Goal: Task Accomplishment & Management: Manage account settings

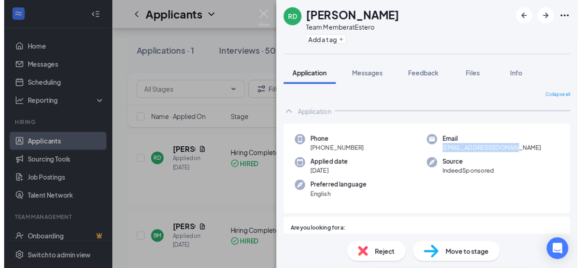
scroll to position [2, 0]
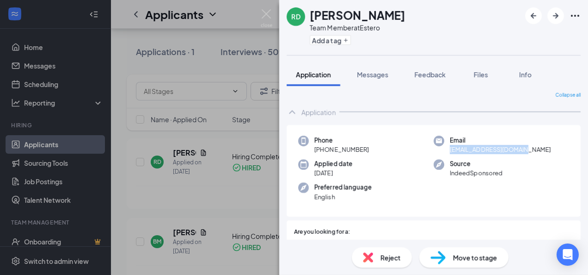
click at [207, 63] on div "[PERSON_NAME] [PERSON_NAME] Team Member at Estero Add a tag Application Message…" at bounding box center [294, 137] width 588 height 275
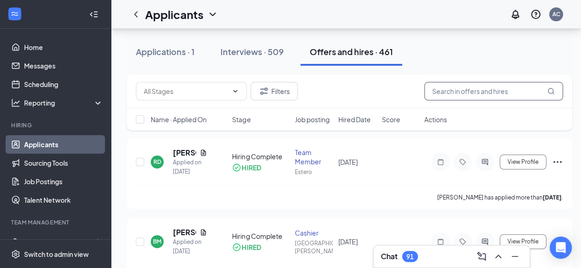
click at [485, 92] on input "text" at bounding box center [493, 91] width 139 height 18
click at [186, 61] on button "Applications · 1" at bounding box center [165, 52] width 77 height 28
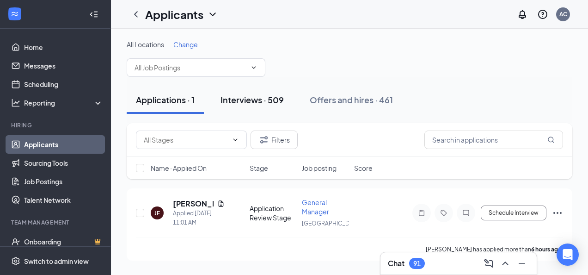
click at [251, 99] on div "Interviews · 509" at bounding box center [251, 100] width 63 height 12
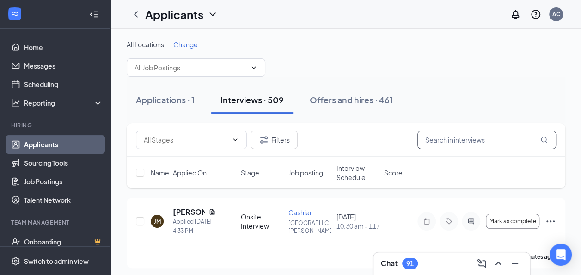
click at [456, 137] on input "text" at bounding box center [486, 139] width 139 height 18
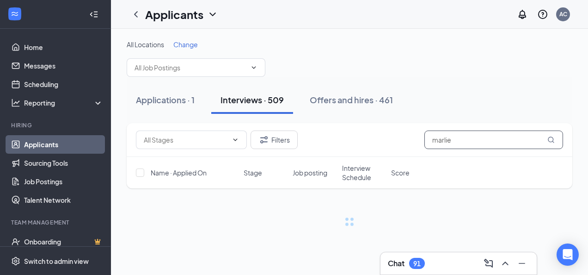
type input "marlie"
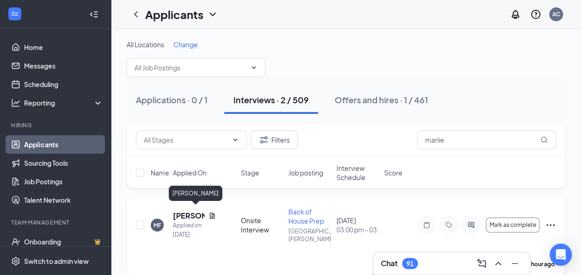
click at [185, 212] on h5 "[PERSON_NAME]" at bounding box center [189, 215] width 32 height 10
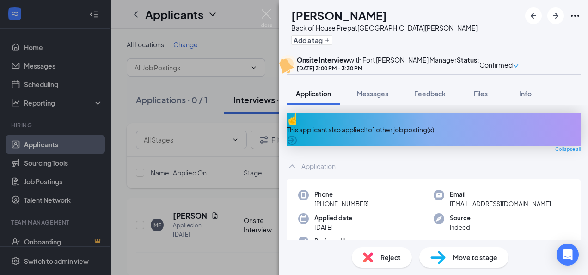
click at [490, 264] on div "Move to stage" at bounding box center [463, 257] width 89 height 20
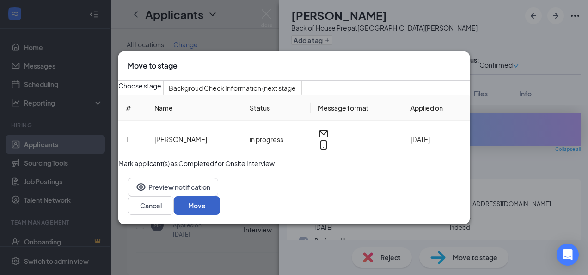
click at [220, 214] on button "Move" at bounding box center [197, 205] width 46 height 18
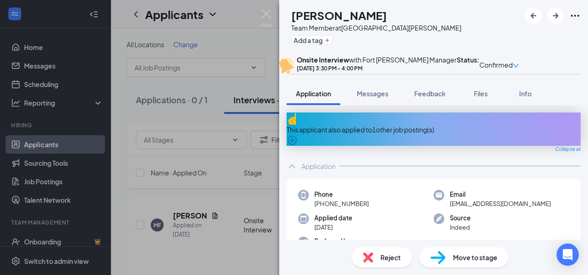
drag, startPoint x: 309, startPoint y: 17, endPoint x: 402, endPoint y: 17, distance: 92.4
click at [402, 17] on div "MF [PERSON_NAME] Team Member at [GEOGRAPHIC_DATA][PERSON_NAME] Add a tag" at bounding box center [433, 27] width 309 height 55
copy h1 "[PERSON_NAME]"
drag, startPoint x: 445, startPoint y: 218, endPoint x: 530, endPoint y: 218, distance: 85.0
click at [530, 208] on div "Email [EMAIL_ADDRESS][DOMAIN_NAME]" at bounding box center [501, 199] width 135 height 19
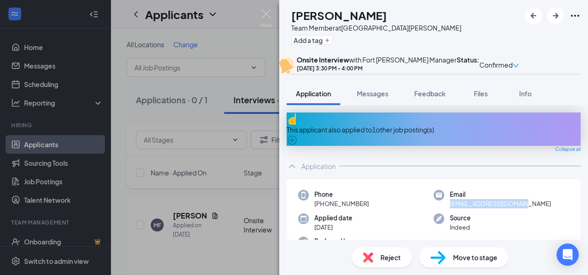
copy span "[EMAIL_ADDRESS][DOMAIN_NAME]"
drag, startPoint x: 310, startPoint y: 18, endPoint x: 388, endPoint y: 21, distance: 77.7
click at [388, 21] on div "[PERSON_NAME]" at bounding box center [376, 15] width 170 height 16
copy h1 "[PERSON_NAME]"
drag, startPoint x: 444, startPoint y: 217, endPoint x: 527, endPoint y: 226, distance: 84.1
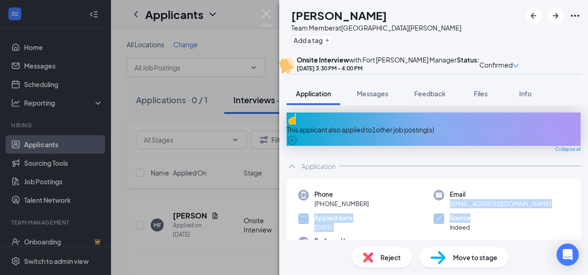
click at [527, 226] on div "Phone [PHONE_NUMBER] Email [EMAIL_ADDRESS][DOMAIN_NAME] Applied date [DATE] Sou…" at bounding box center [434, 225] width 294 height 92
drag, startPoint x: 527, startPoint y: 226, endPoint x: 514, endPoint y: 222, distance: 13.5
click at [527, 226] on div "Source Indeed" at bounding box center [501, 222] width 135 height 19
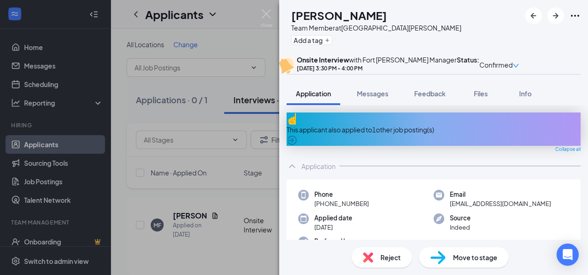
click at [450, 199] on span "Email" at bounding box center [500, 194] width 101 height 9
drag, startPoint x: 446, startPoint y: 217, endPoint x: 522, endPoint y: 221, distance: 76.4
click at [522, 221] on div "Phone [PHONE_NUMBER] Email [EMAIL_ADDRESS][DOMAIN_NAME] Applied date [DATE] Sou…" at bounding box center [434, 225] width 294 height 92
copy span "[EMAIL_ADDRESS][DOMAIN_NAME]"
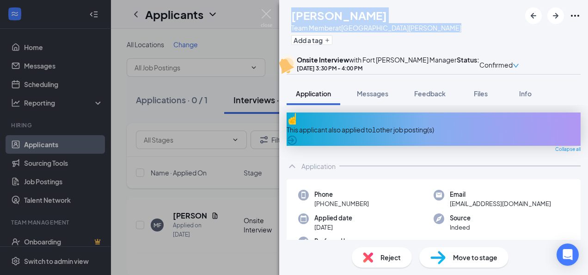
drag, startPoint x: 310, startPoint y: 17, endPoint x: 438, endPoint y: 40, distance: 129.6
click at [438, 40] on div "MF [PERSON_NAME] Team Member at [GEOGRAPHIC_DATA][PERSON_NAME] Add a tag" at bounding box center [433, 27] width 309 height 55
drag, startPoint x: 438, startPoint y: 40, endPoint x: 385, endPoint y: 22, distance: 55.5
click at [385, 22] on div "[PERSON_NAME]" at bounding box center [376, 15] width 170 height 16
click at [381, 8] on div "[PERSON_NAME]" at bounding box center [376, 15] width 170 height 16
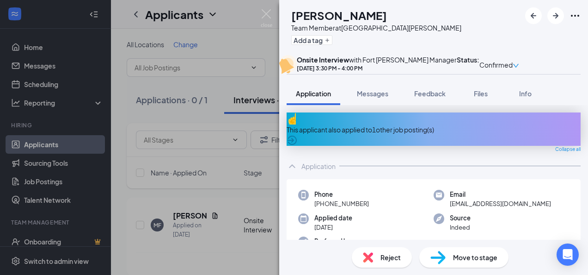
drag, startPoint x: 311, startPoint y: 15, endPoint x: 392, endPoint y: 18, distance: 81.4
click at [392, 18] on div "[PERSON_NAME]" at bounding box center [376, 15] width 170 height 16
copy h1 "[PERSON_NAME]"
drag, startPoint x: 445, startPoint y: 217, endPoint x: 556, endPoint y: 222, distance: 110.6
click at [556, 222] on div "Phone [PHONE_NUMBER] Email [EMAIL_ADDRESS][DOMAIN_NAME] Applied date [DATE] Sou…" at bounding box center [434, 225] width 294 height 92
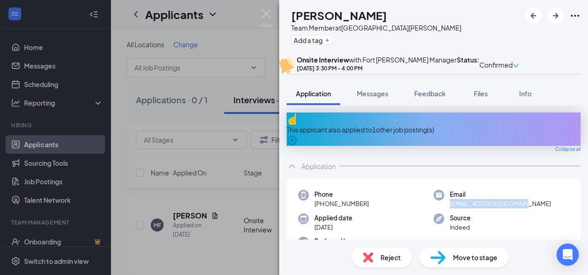
copy span "[EMAIL_ADDRESS][DOMAIN_NAME]"
drag, startPoint x: 367, startPoint y: 217, endPoint x: 323, endPoint y: 218, distance: 44.4
click at [323, 208] on div "Phone [PHONE_NUMBER]" at bounding box center [365, 199] width 135 height 19
copy span "[PHONE_NUMBER]"
click at [345, 128] on div "This applicant also applied to 1 other job posting(s) Collapse all Application …" at bounding box center [433, 172] width 309 height 134
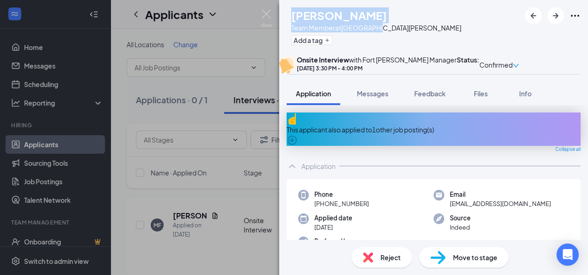
drag, startPoint x: 310, startPoint y: 18, endPoint x: 416, endPoint y: 29, distance: 106.0
click at [416, 29] on div "MF [PERSON_NAME] Team Member at [GEOGRAPHIC_DATA][PERSON_NAME] Add a tag" at bounding box center [433, 27] width 309 height 55
drag, startPoint x: 416, startPoint y: 29, endPoint x: 394, endPoint y: 24, distance: 22.3
click at [394, 24] on div "MF [PERSON_NAME] Team Member at [GEOGRAPHIC_DATA][PERSON_NAME] Add a tag" at bounding box center [433, 27] width 309 height 55
click at [388, 19] on div "[PERSON_NAME]" at bounding box center [376, 15] width 170 height 16
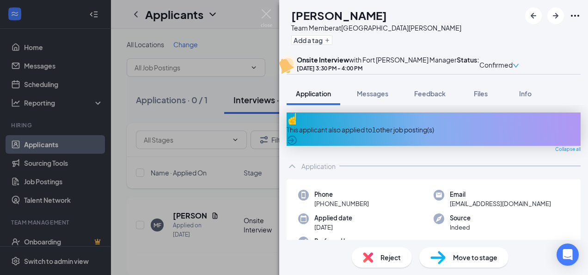
drag, startPoint x: 388, startPoint y: 19, endPoint x: 308, endPoint y: 23, distance: 80.0
click at [308, 23] on div "MF [PERSON_NAME] Team Member at [GEOGRAPHIC_DATA][PERSON_NAME] Add a tag" at bounding box center [374, 27] width 175 height 40
copy h1 "[PERSON_NAME]"
